Goal: Task Accomplishment & Management: Manage account settings

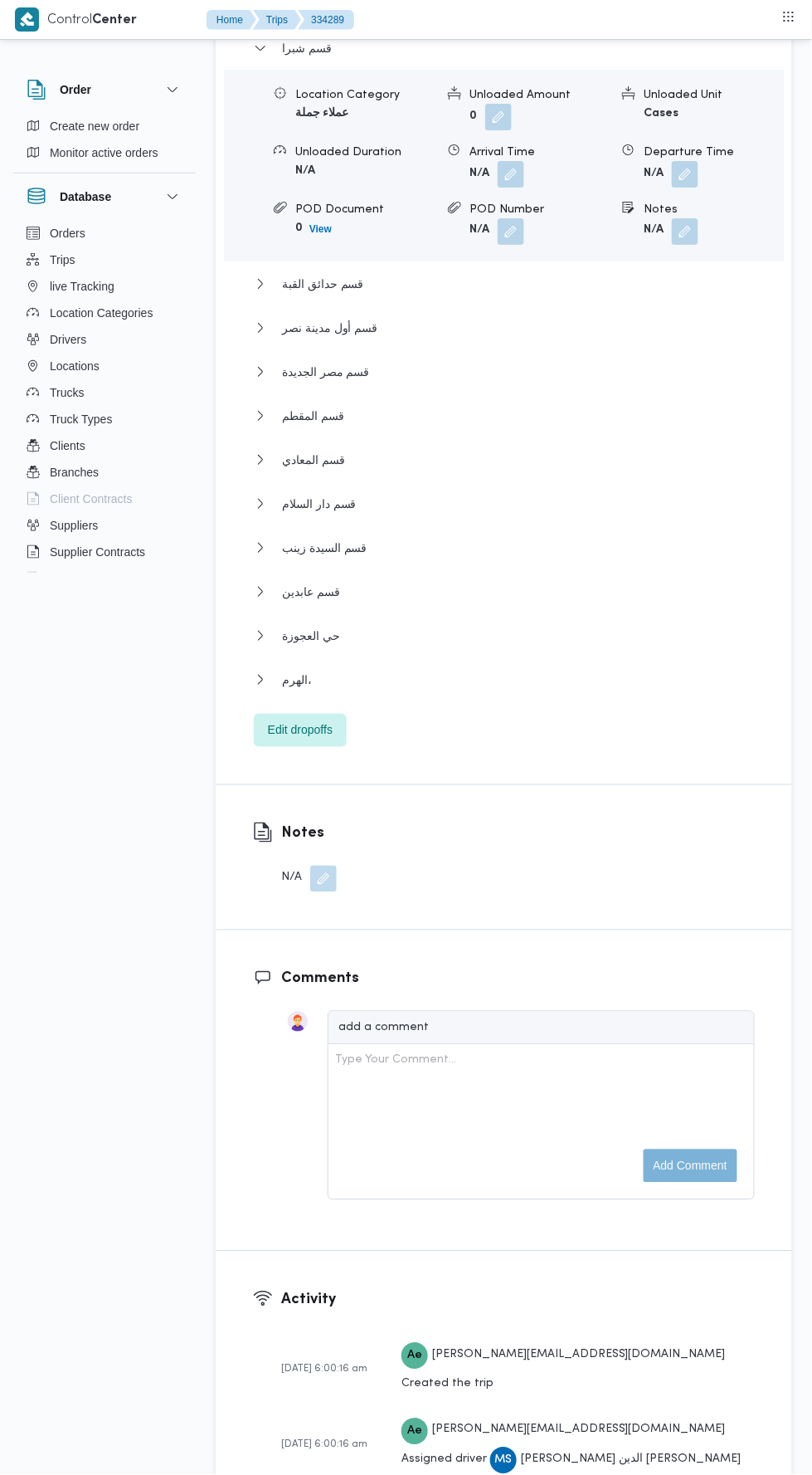
scroll to position [2388, 0]
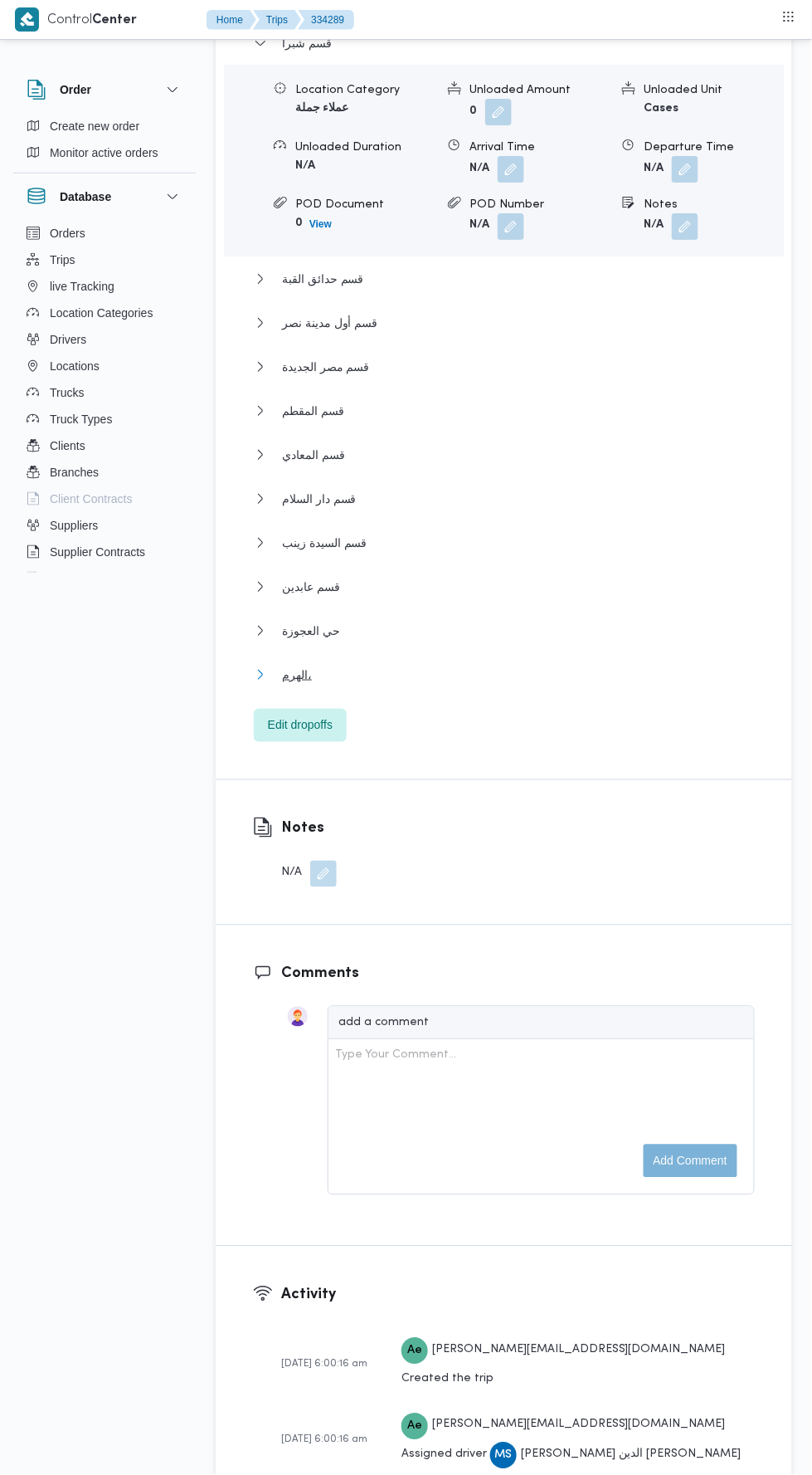
click at [505, 671] on button "الهرم،" at bounding box center [505, 675] width 501 height 20
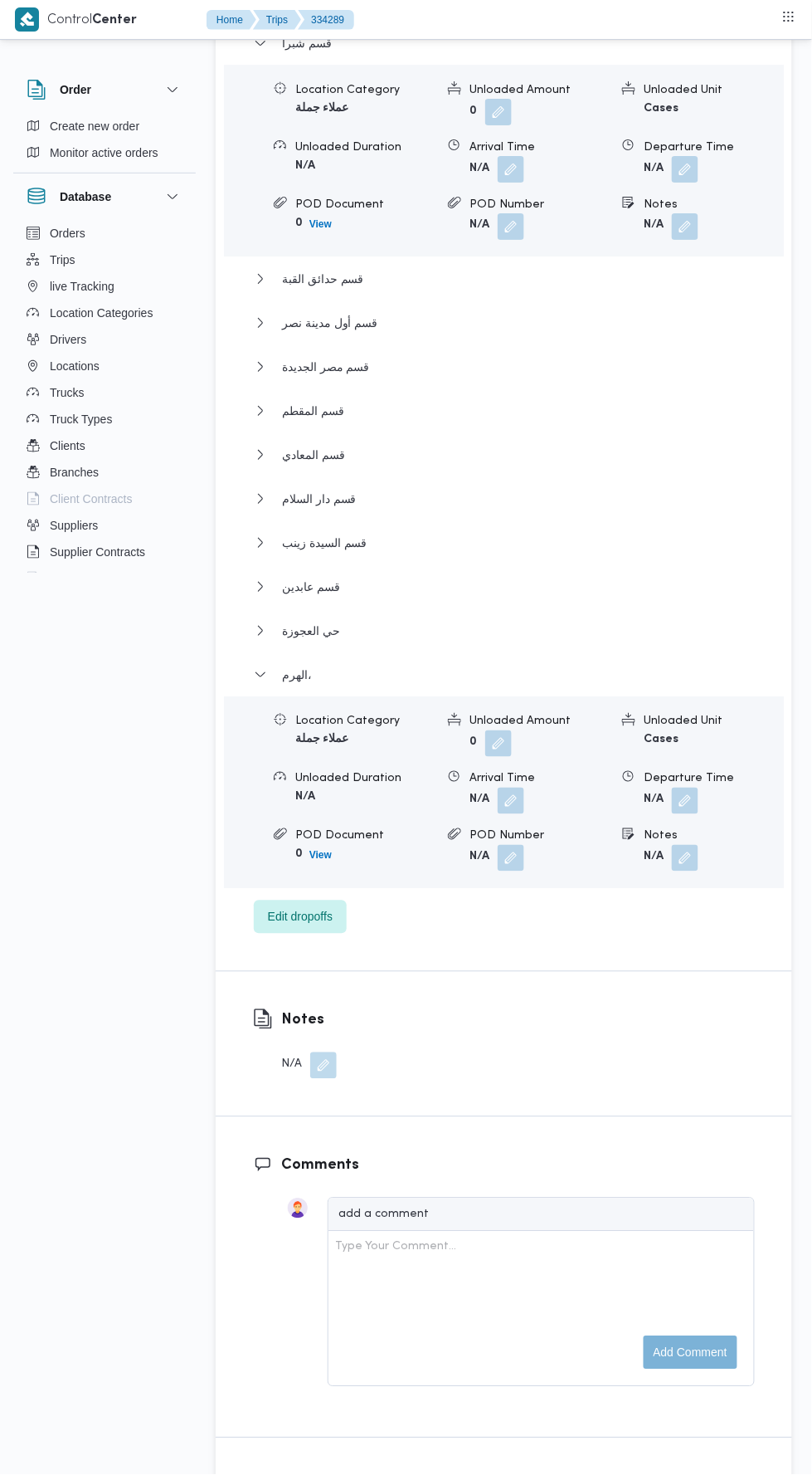
click at [691, 788] on button "button" at bounding box center [685, 801] width 27 height 27
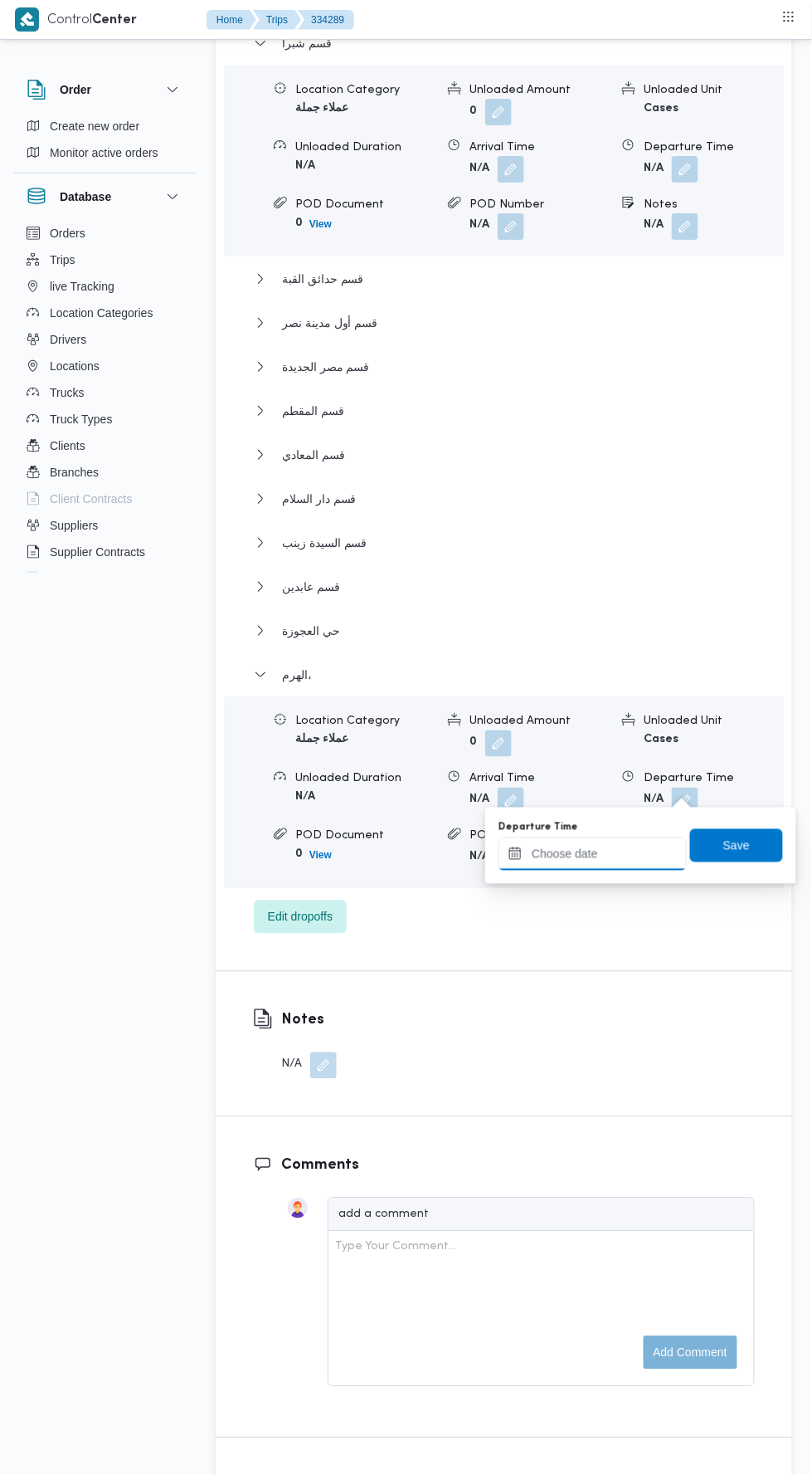
click at [642, 854] on input "Departure Time" at bounding box center [592, 854] width 188 height 33
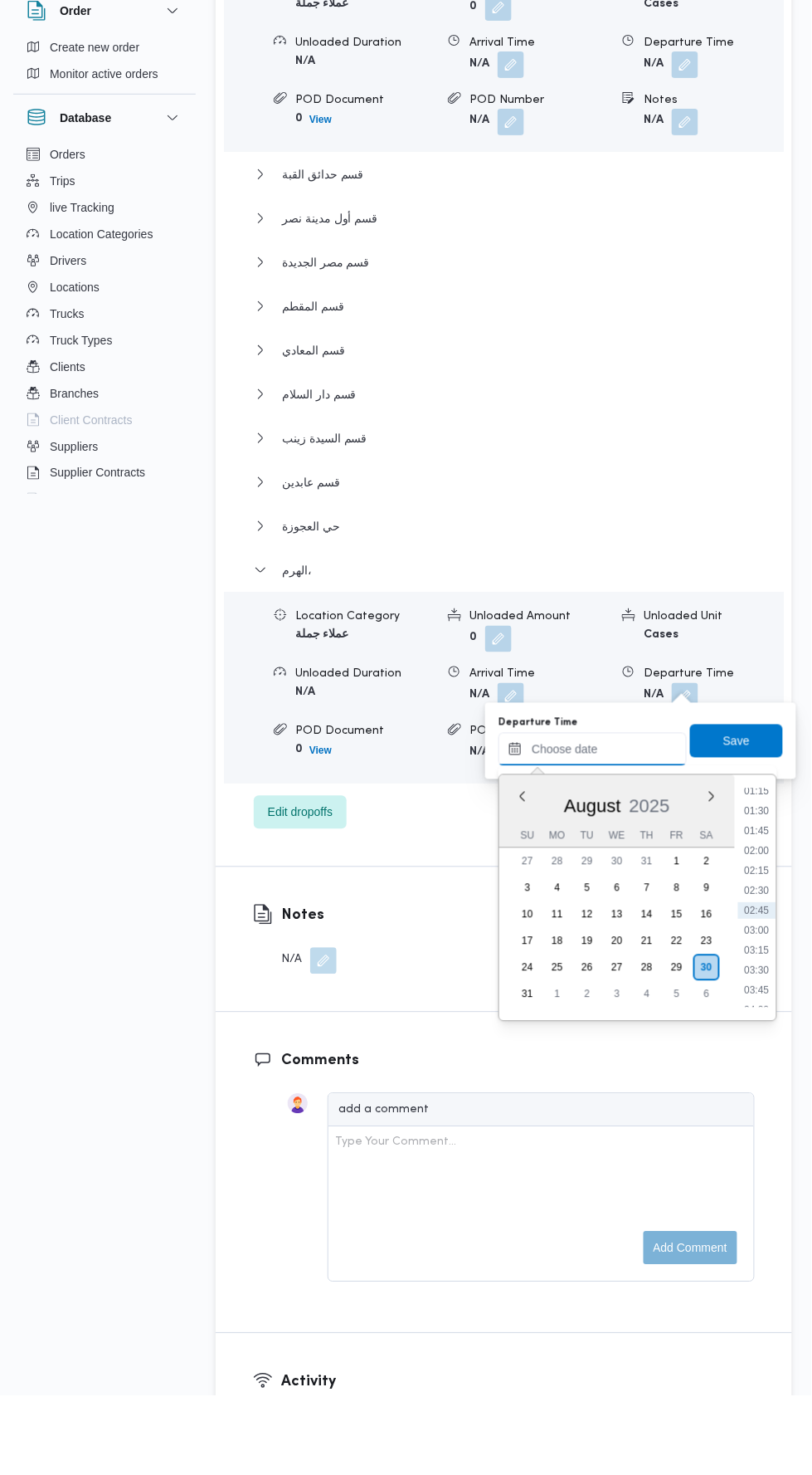
scroll to position [2413, 0]
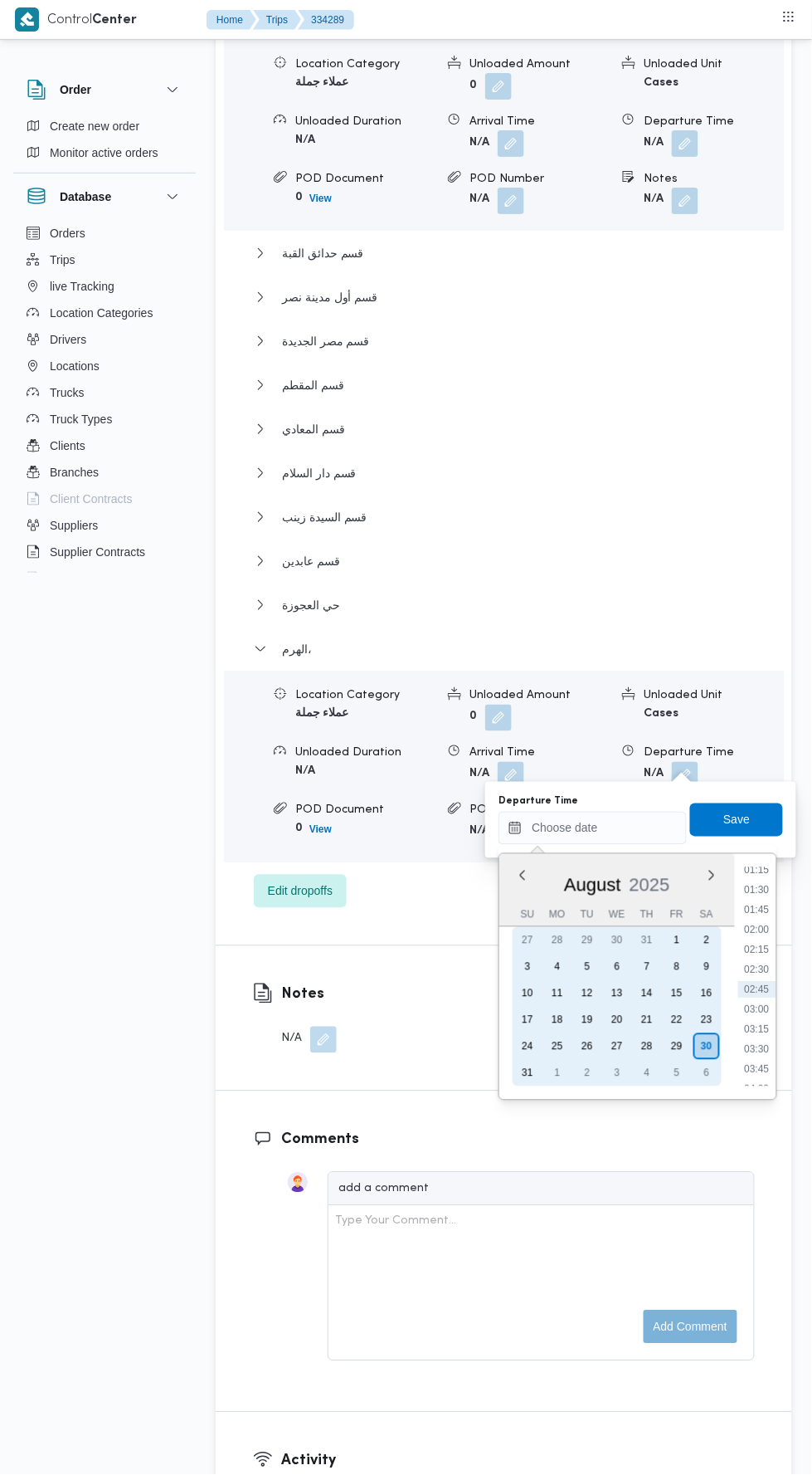
click at [677, 1046] on div "29" at bounding box center [677, 1047] width 27 height 27
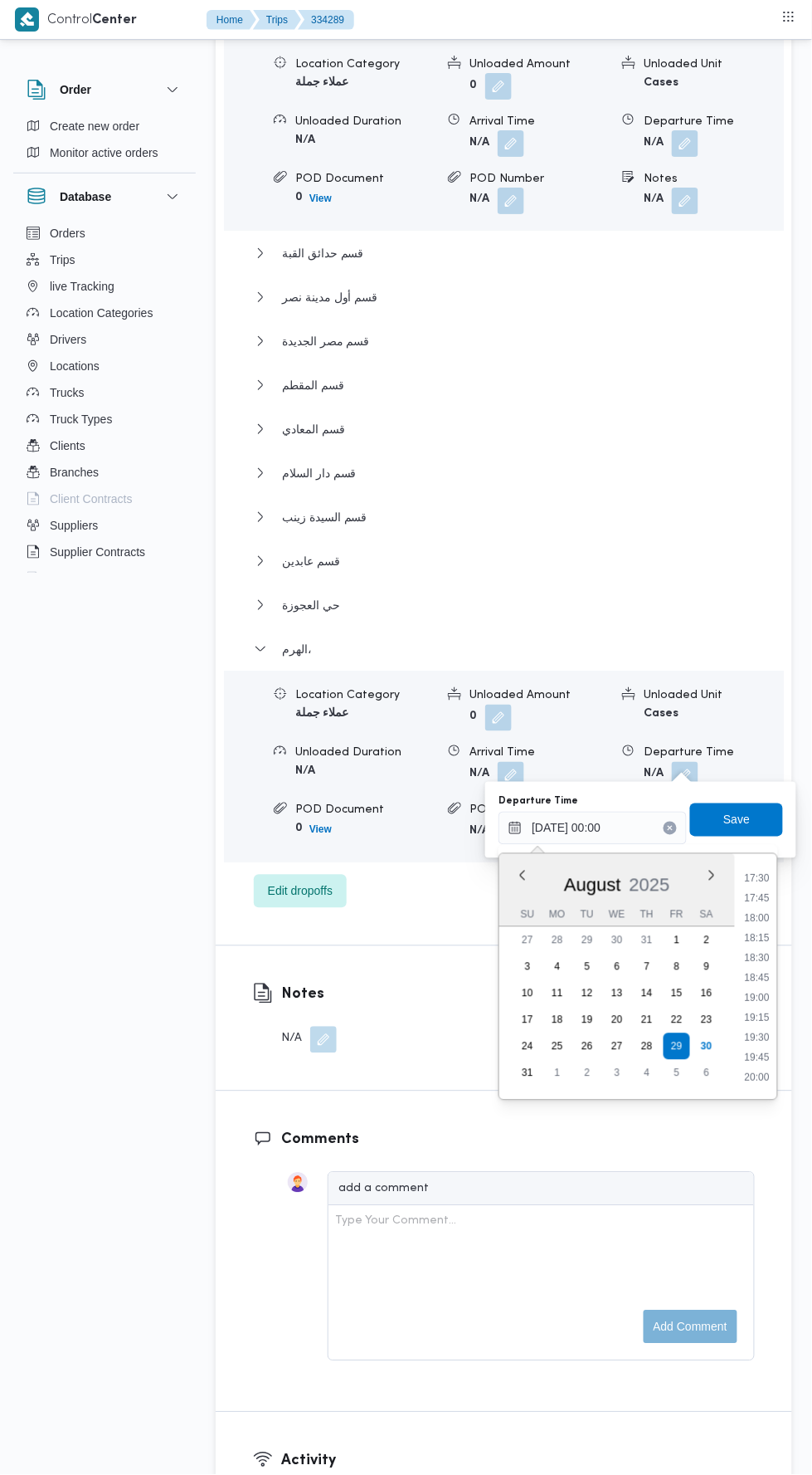
click at [758, 882] on li "17:30" at bounding box center [758, 879] width 38 height 17
type input "[DATE] 17:30"
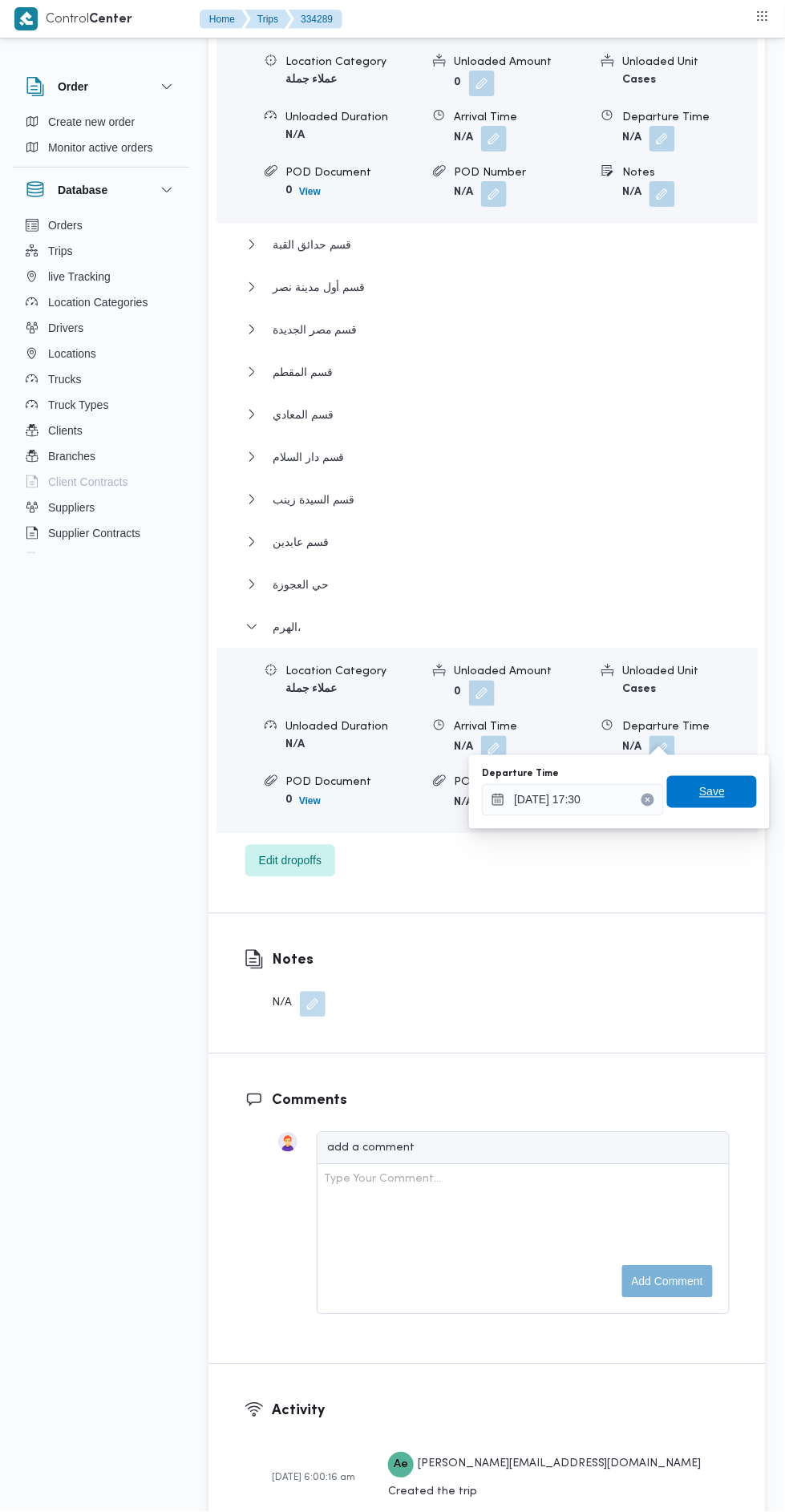
click at [741, 783] on span "Save" at bounding box center [713, 792] width 90 height 32
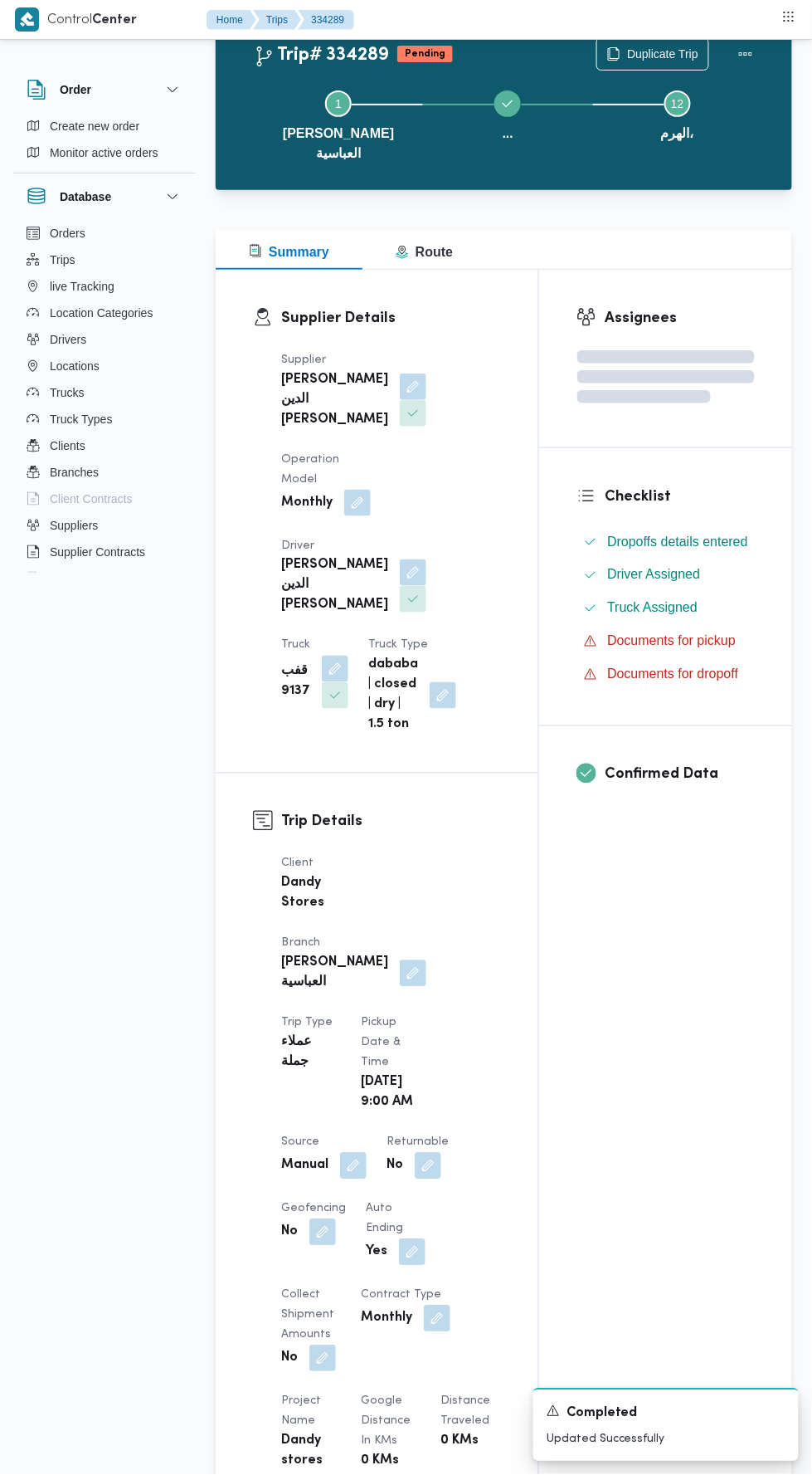
scroll to position [0, 0]
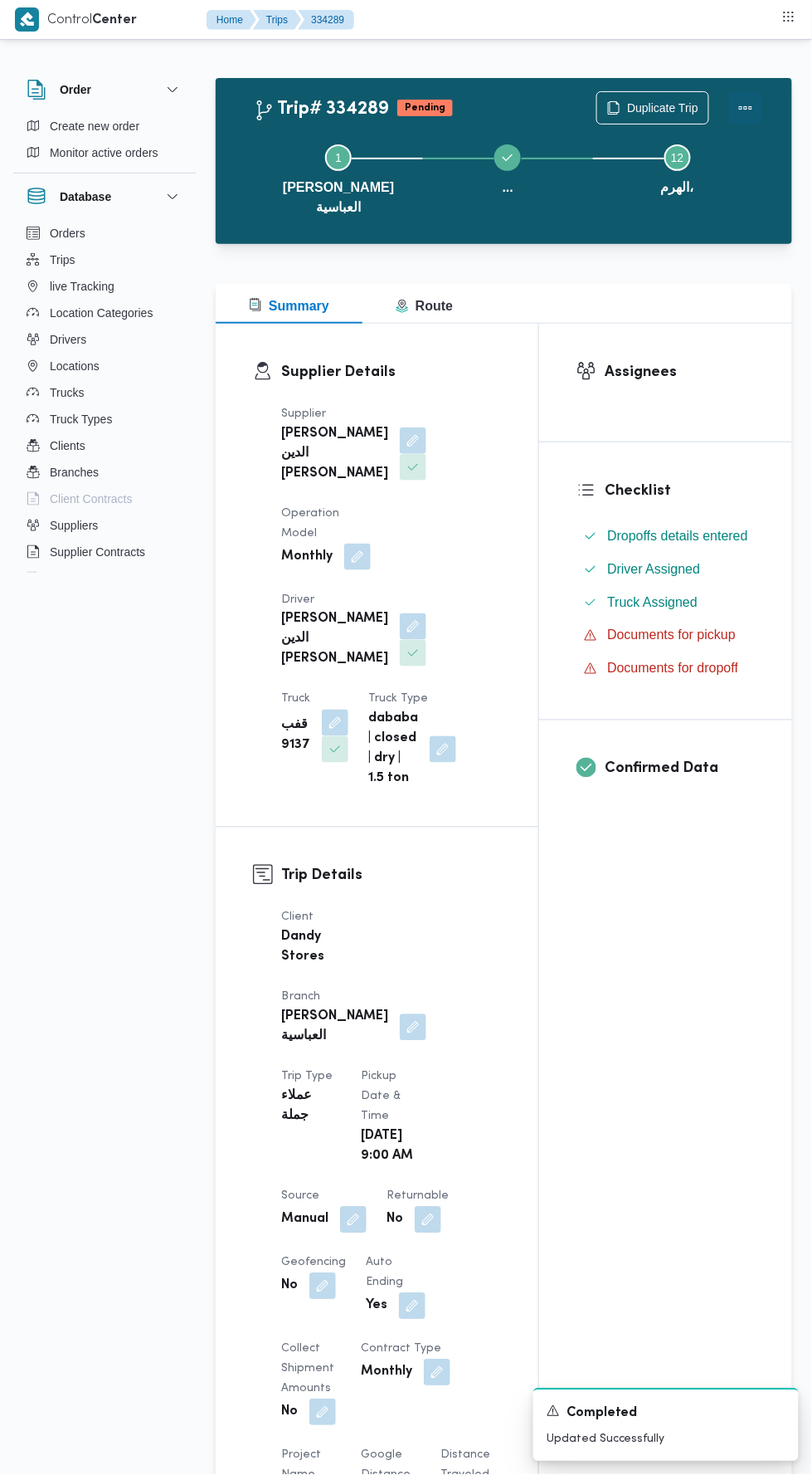
click at [750, 106] on button "Actions" at bounding box center [745, 107] width 33 height 33
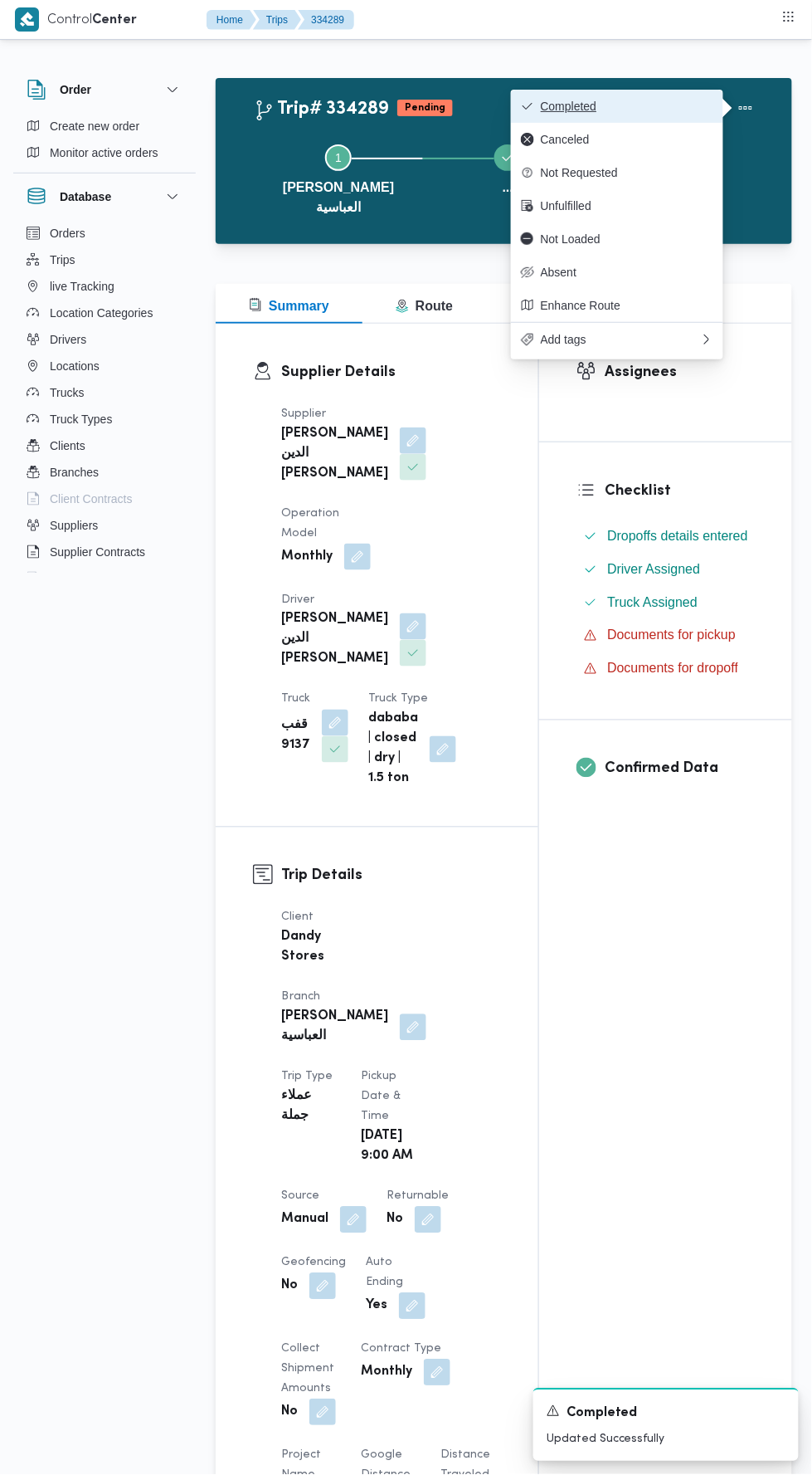
click at [688, 106] on span "Completed" at bounding box center [626, 106] width 172 height 13
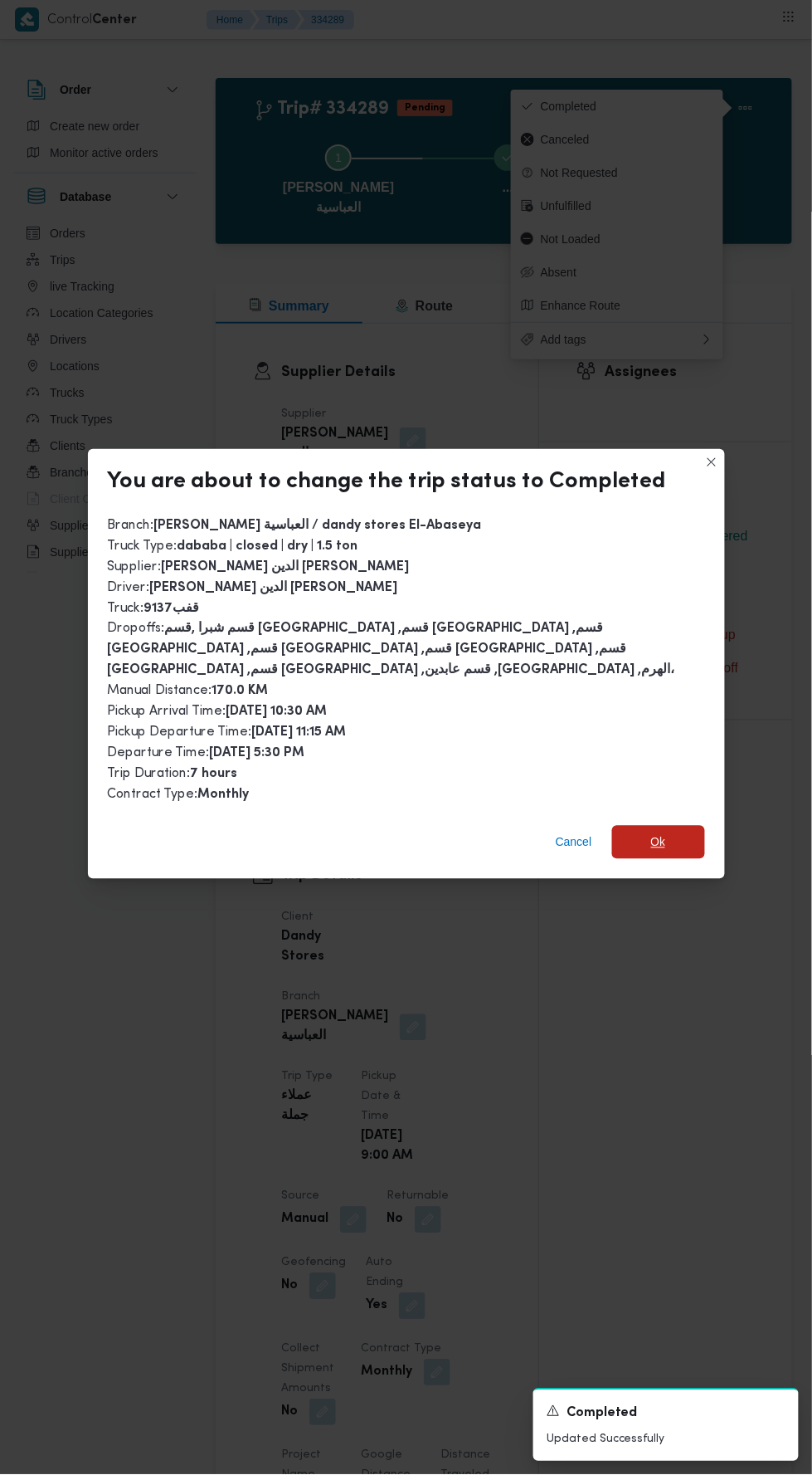
click at [692, 830] on span "Ok" at bounding box center [659, 842] width 93 height 33
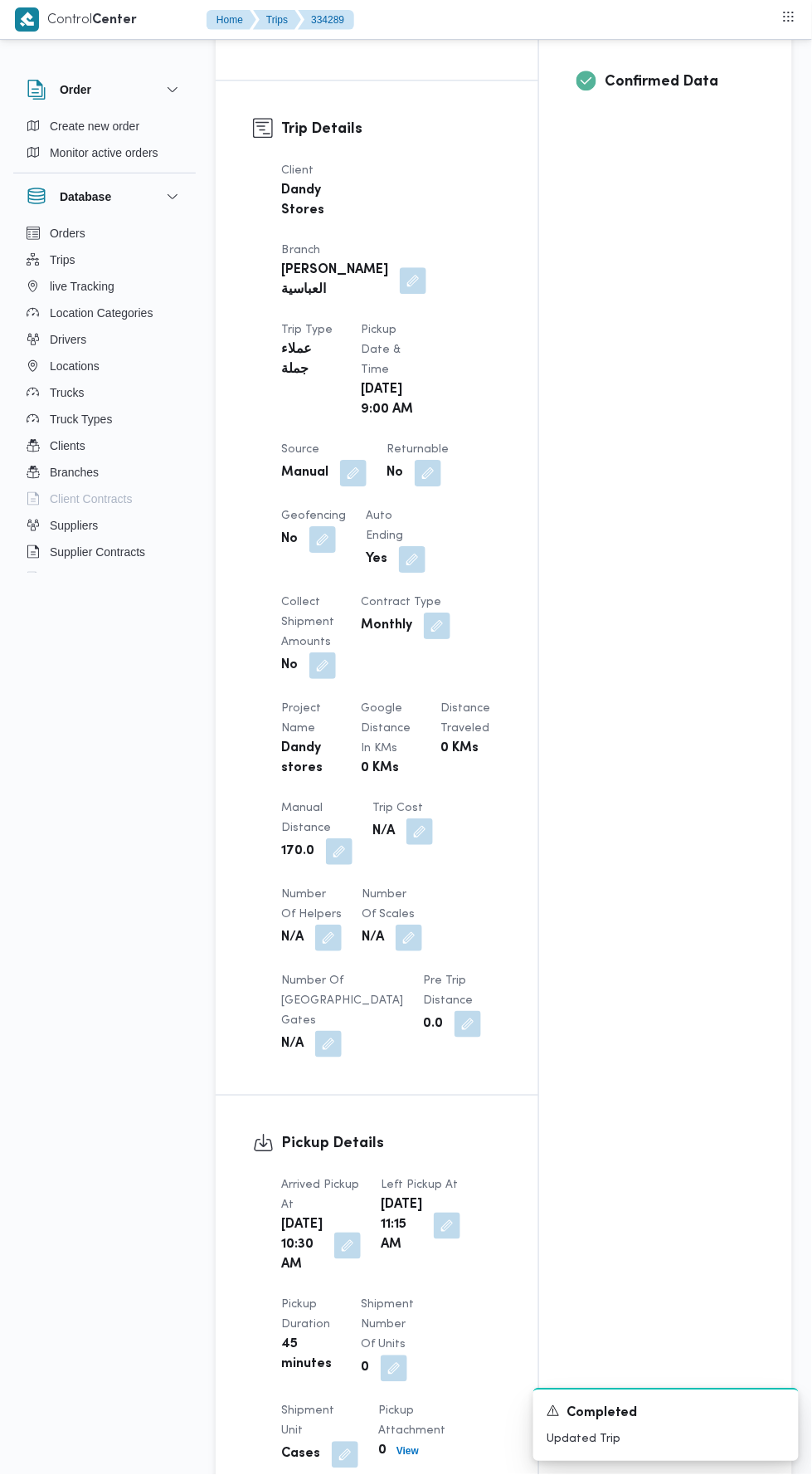
scroll to position [762, 0]
